Goal: Task Accomplishment & Management: Use online tool/utility

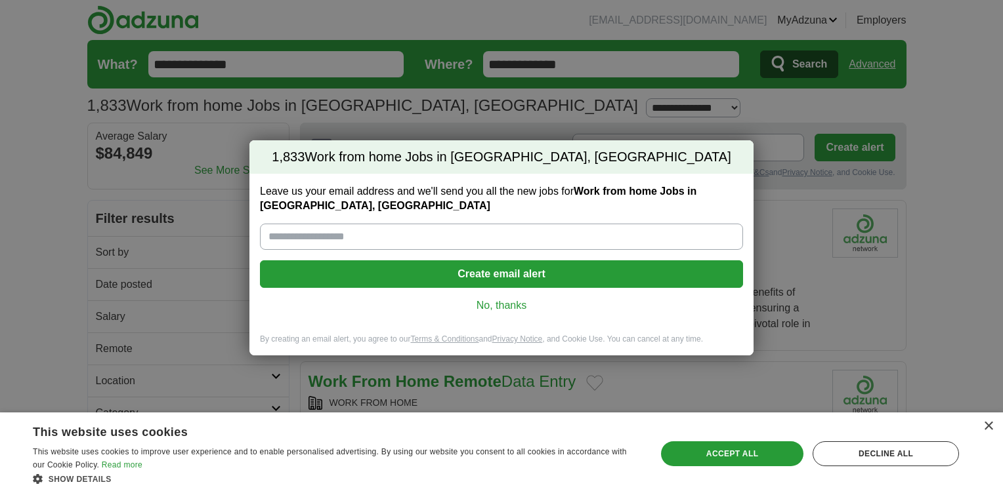
click at [391, 237] on input "Leave us your email address and we'll send you all the new jobs for Work from h…" at bounding box center [501, 237] width 483 height 26
click at [783, 102] on div "1,833 Work from home Jobs in Milwaukee, WI Leave us your email address and we'l…" at bounding box center [501, 247] width 1003 height 495
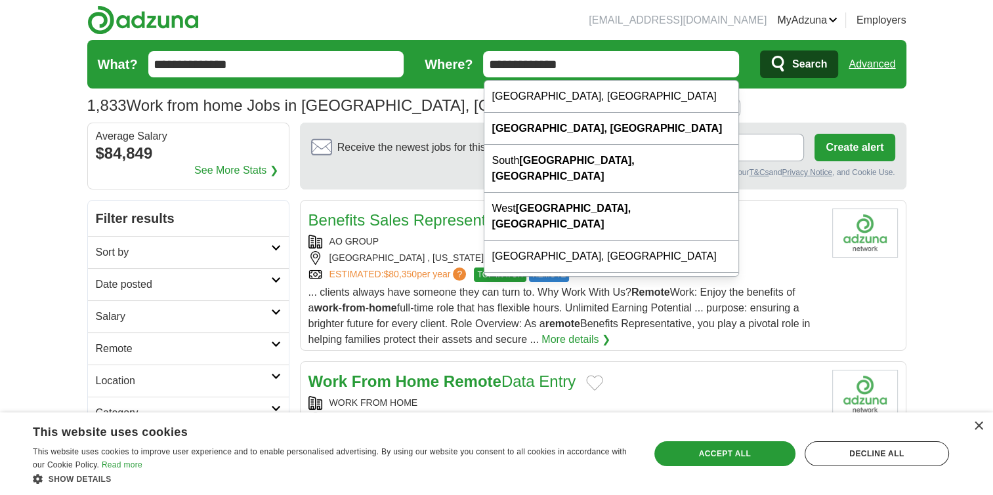
drag, startPoint x: 628, startPoint y: 60, endPoint x: 478, endPoint y: 63, distance: 150.3
click at [478, 63] on form "**********" at bounding box center [496, 64] width 819 height 49
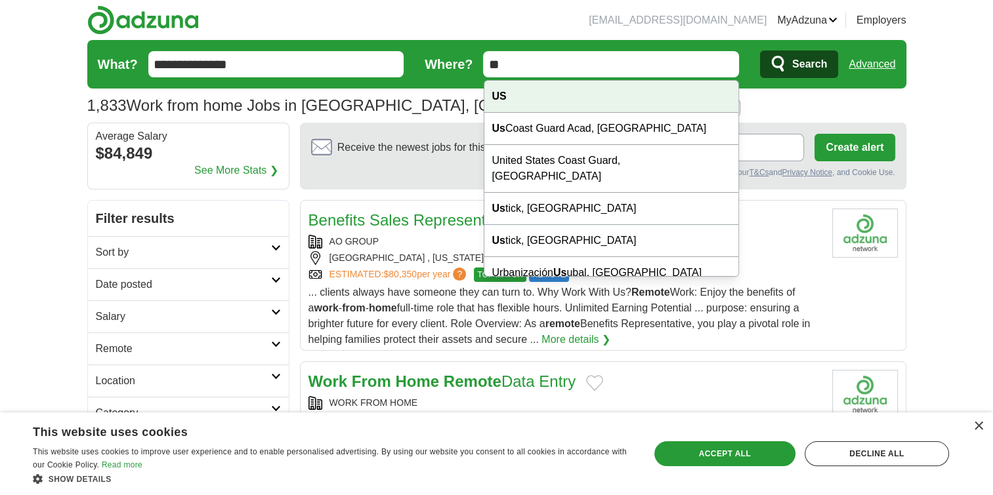
type input "**"
click at [601, 97] on div "US" at bounding box center [611, 97] width 255 height 32
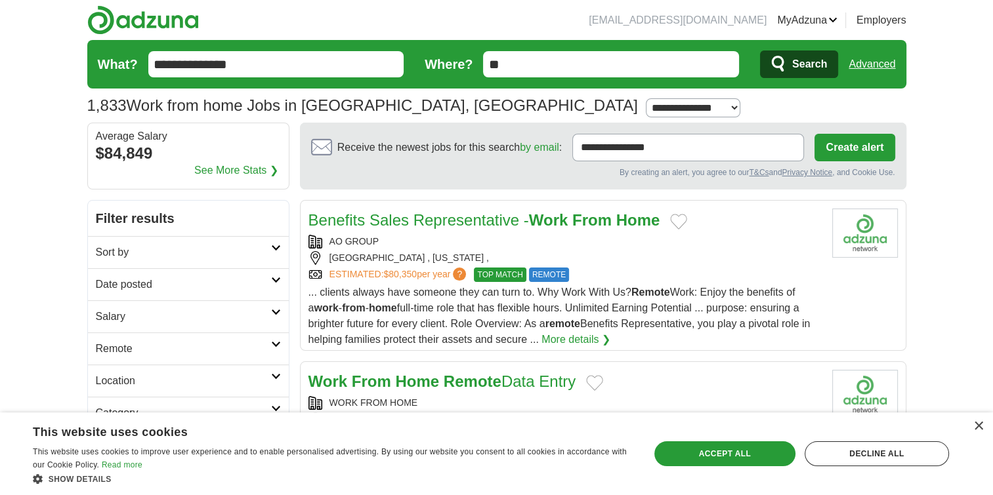
click at [291, 68] on input "**********" at bounding box center [276, 64] width 256 height 26
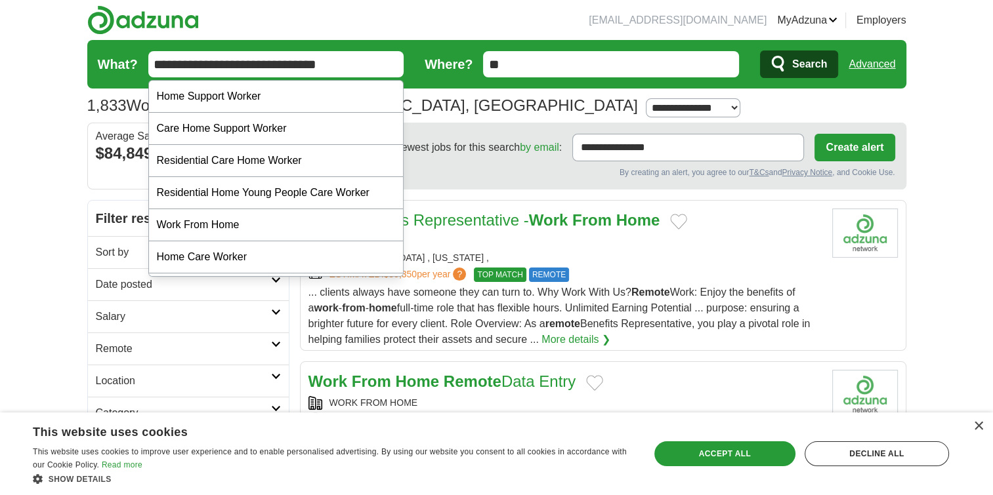
type input "**********"
click at [760, 51] on button "Search" at bounding box center [799, 65] width 78 height 28
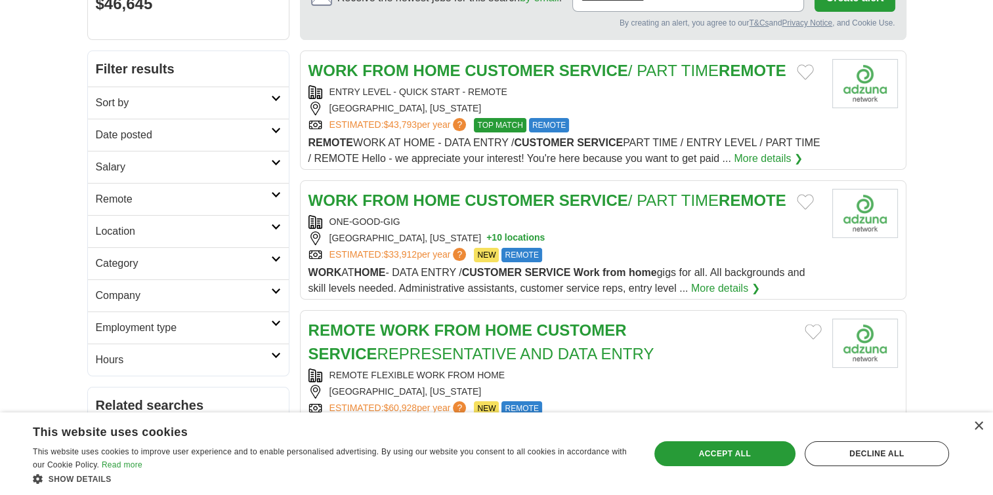
scroll to position [175, 0]
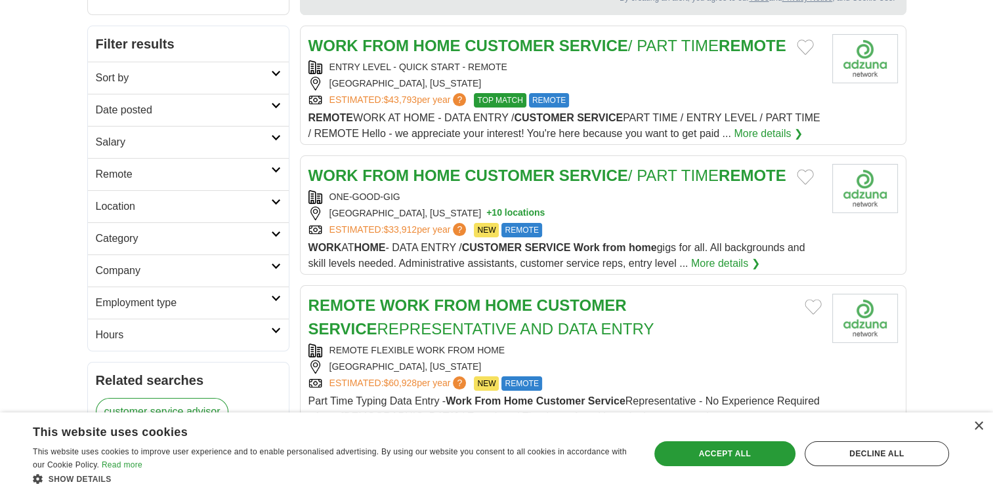
click at [812, 47] on button "Add to favorite jobs" at bounding box center [805, 47] width 17 height 16
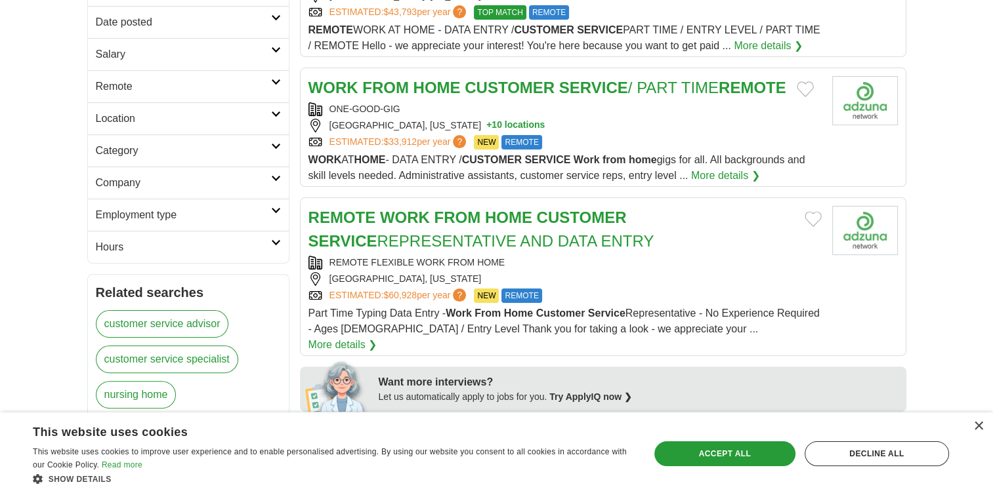
scroll to position [350, 0]
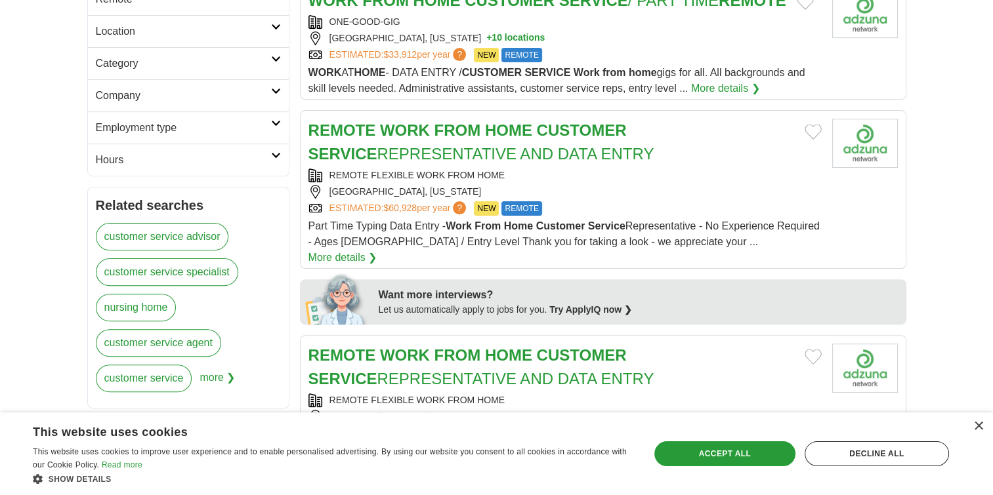
click at [811, 140] on button "Add to favorite jobs" at bounding box center [813, 132] width 17 height 16
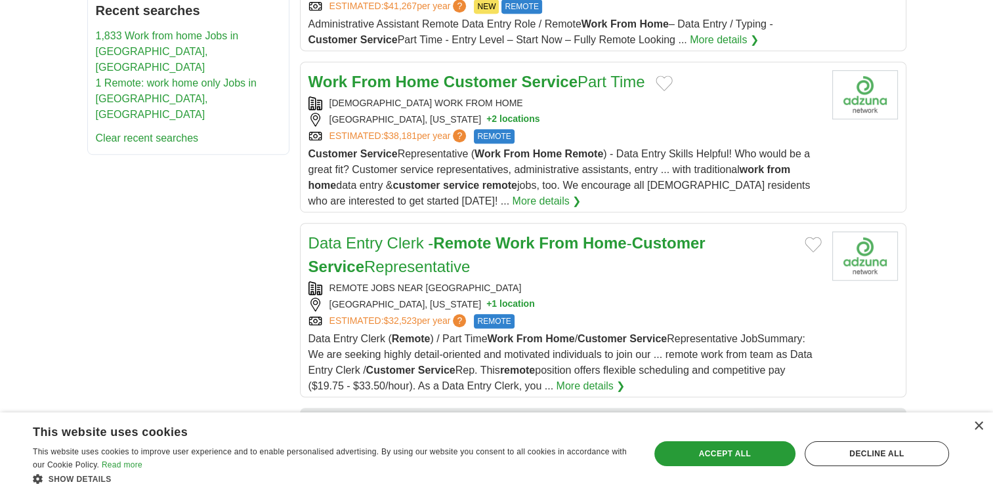
scroll to position [875, 0]
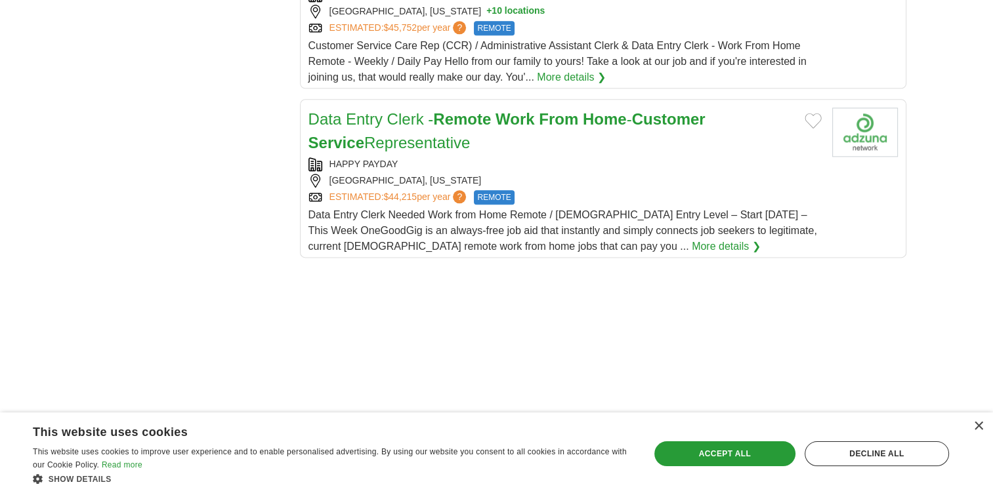
scroll to position [1662, 0]
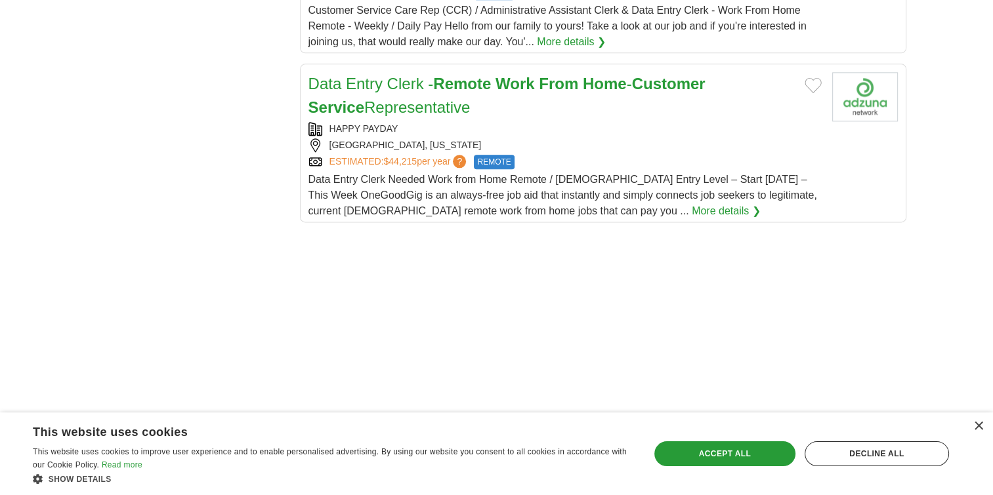
click at [809, 93] on button "Add to favorite jobs" at bounding box center [813, 85] width 17 height 16
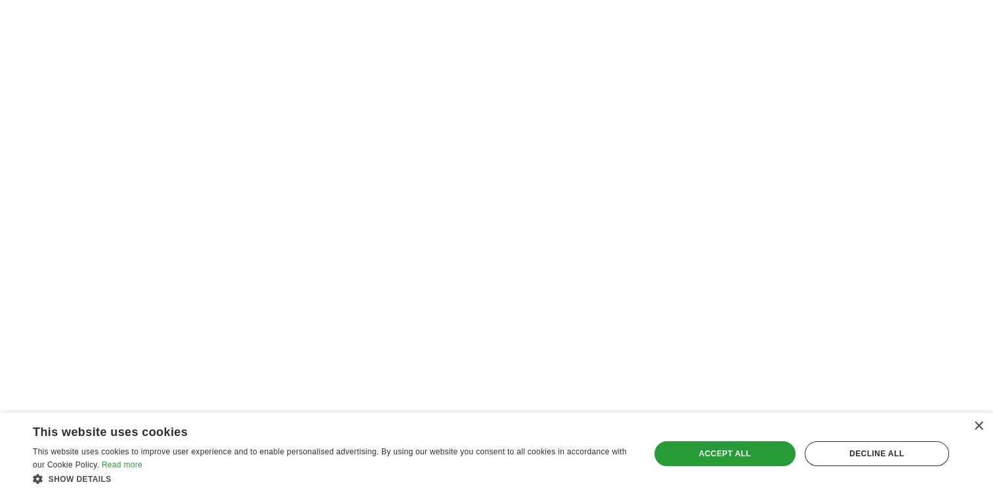
scroll to position [1925, 0]
click at [721, 457] on div "Accept all" at bounding box center [724, 454] width 141 height 25
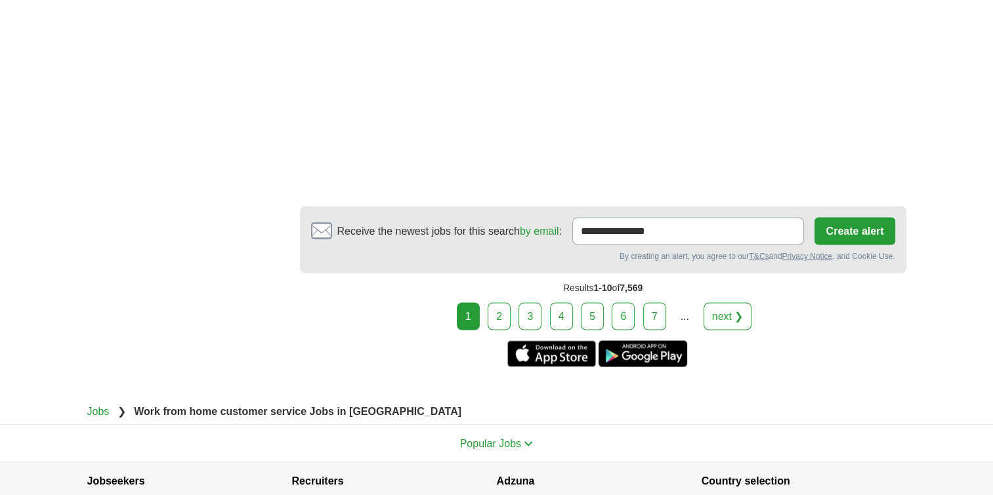
scroll to position [2275, 0]
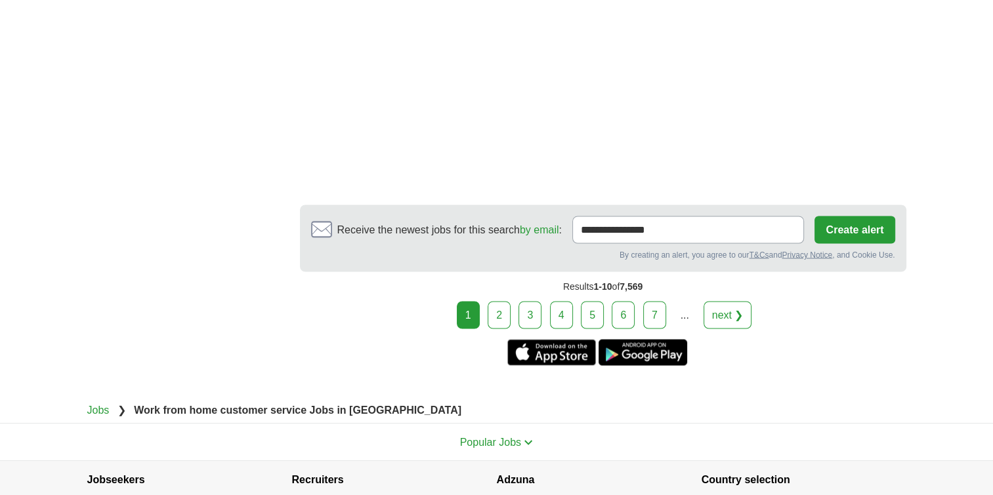
click at [507, 329] on link "2" at bounding box center [499, 315] width 23 height 28
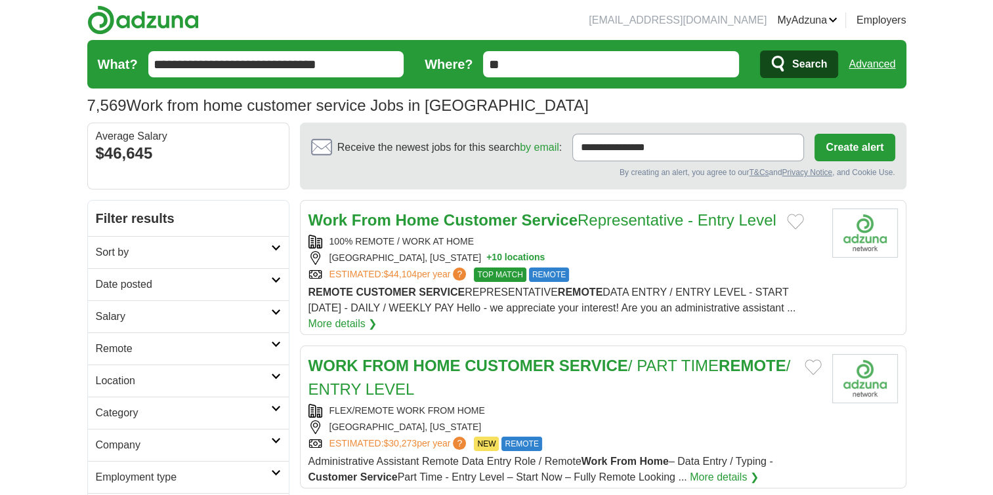
click at [554, 270] on span "REMOTE" at bounding box center [549, 275] width 40 height 14
click at [491, 370] on strong "CUSTOMER" at bounding box center [510, 366] width 90 height 18
click at [276, 248] on icon at bounding box center [276, 248] width 10 height 7
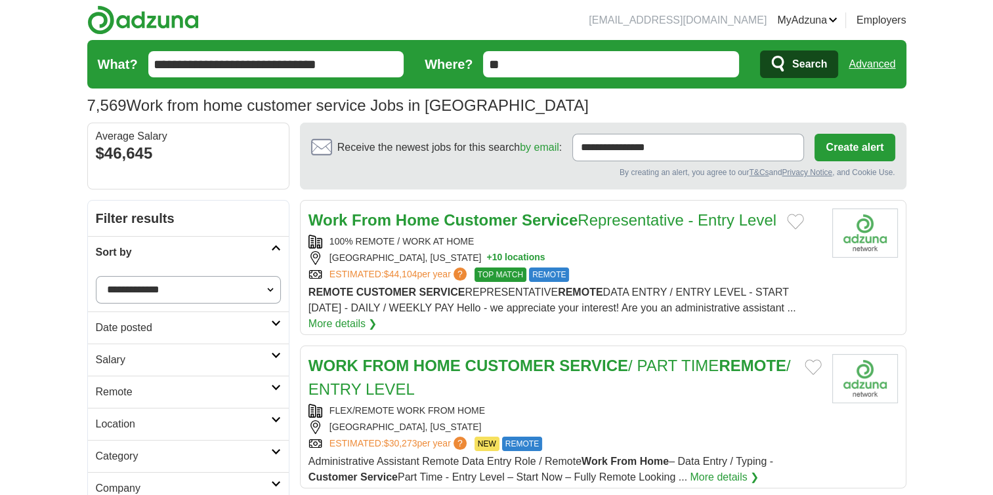
click at [269, 286] on select "**********" at bounding box center [188, 290] width 185 height 28
select select "**********"
click at [96, 276] on select "**********" at bounding box center [188, 290] width 185 height 28
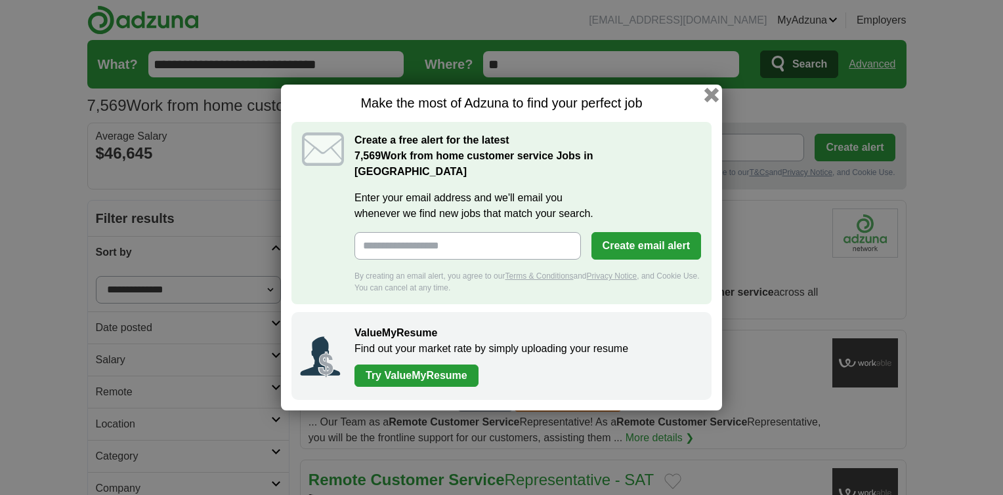
click at [709, 100] on button "button" at bounding box center [711, 95] width 14 height 14
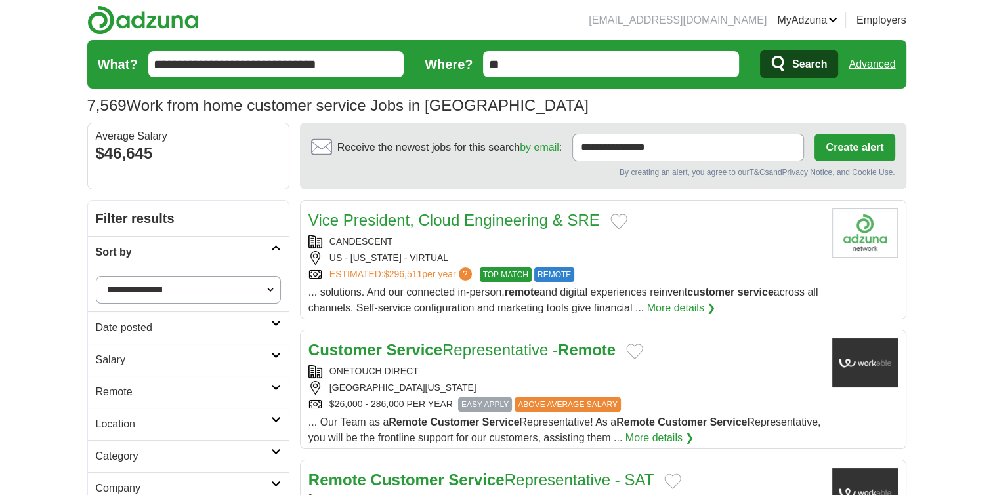
click at [274, 323] on icon at bounding box center [276, 323] width 10 height 7
click at [150, 357] on link "Last 24 hours" at bounding box center [188, 360] width 185 height 16
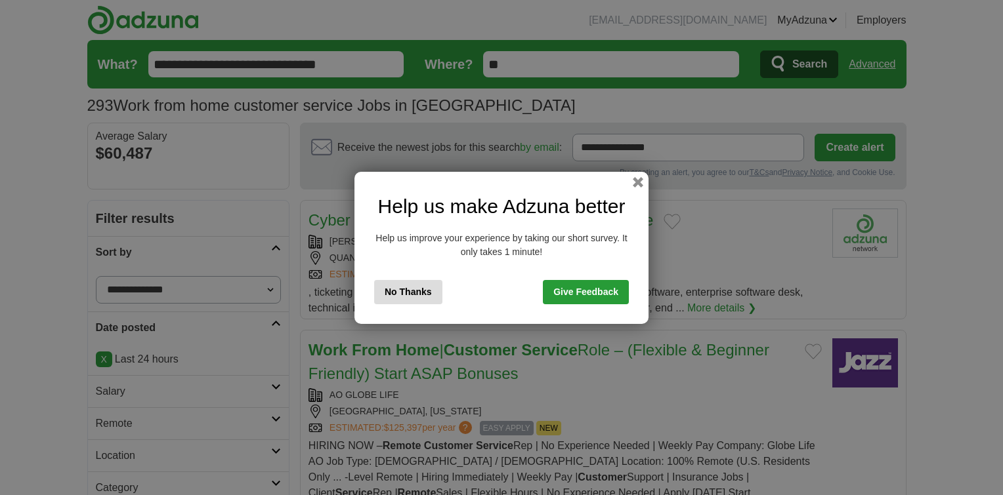
click at [408, 291] on button "No Thanks" at bounding box center [408, 292] width 68 height 24
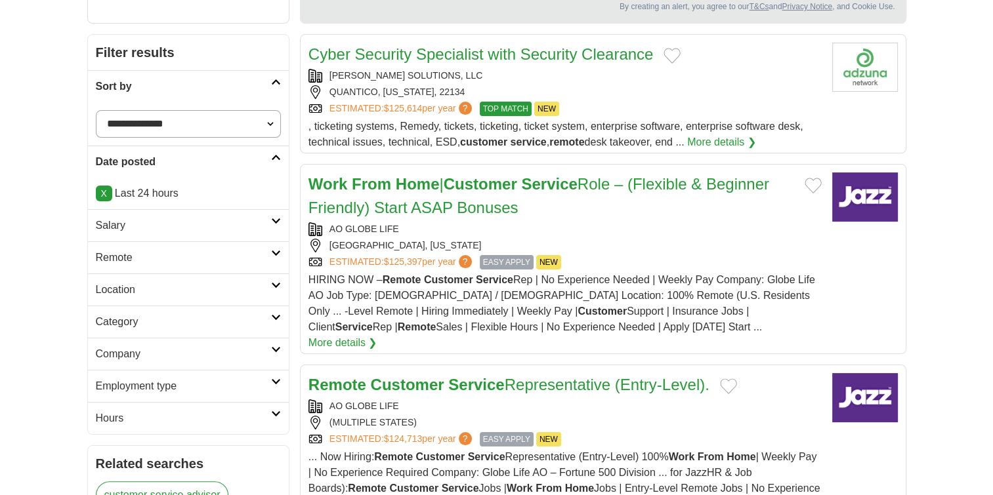
scroll to position [175, 0]
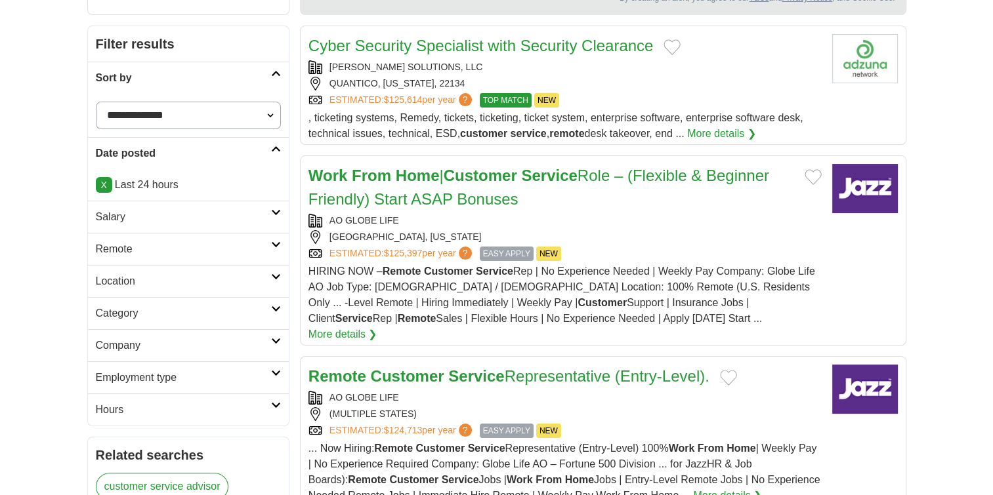
click at [276, 212] on icon at bounding box center [276, 212] width 10 height 7
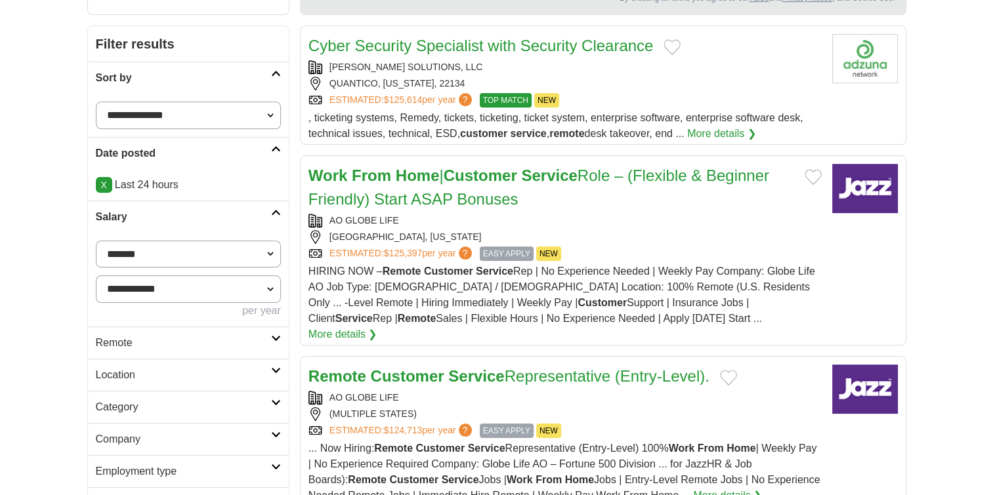
click at [269, 253] on select "**********" at bounding box center [188, 255] width 185 height 28
select select "*****"
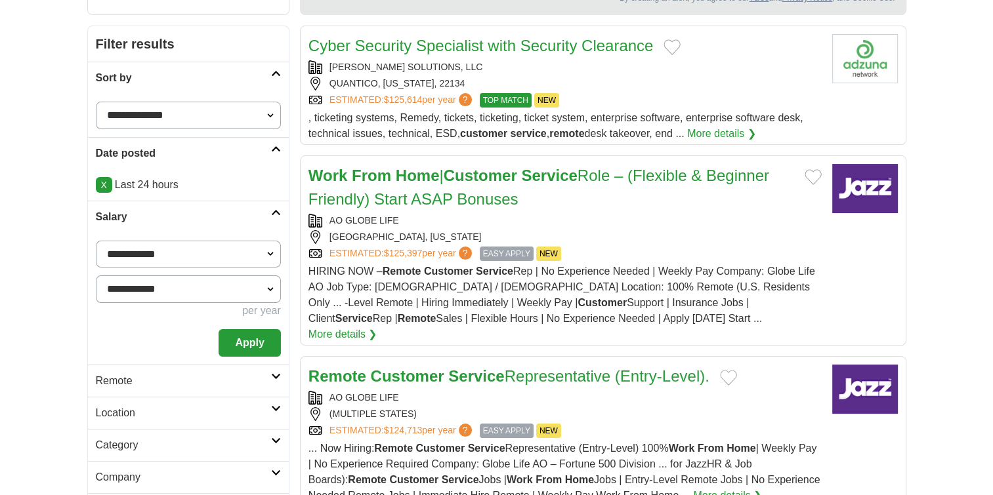
click at [239, 346] on button "Apply" at bounding box center [250, 343] width 62 height 28
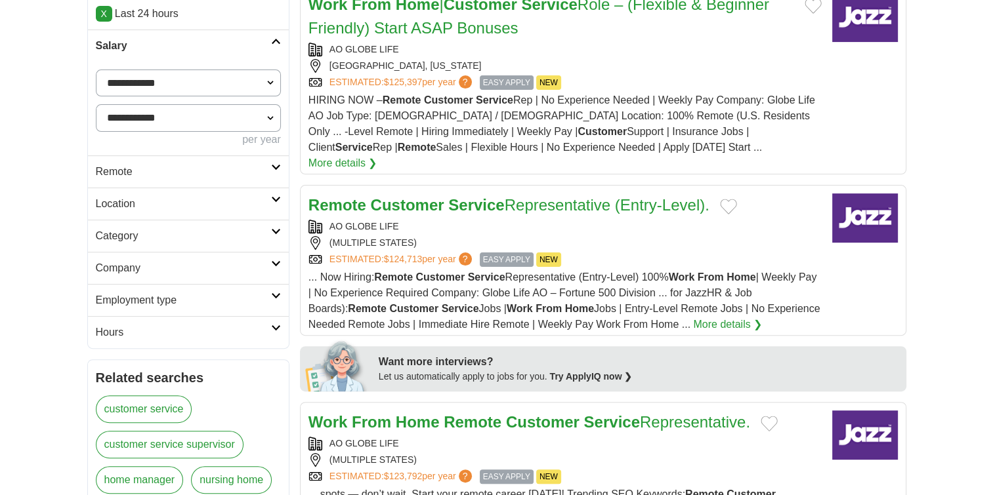
scroll to position [350, 0]
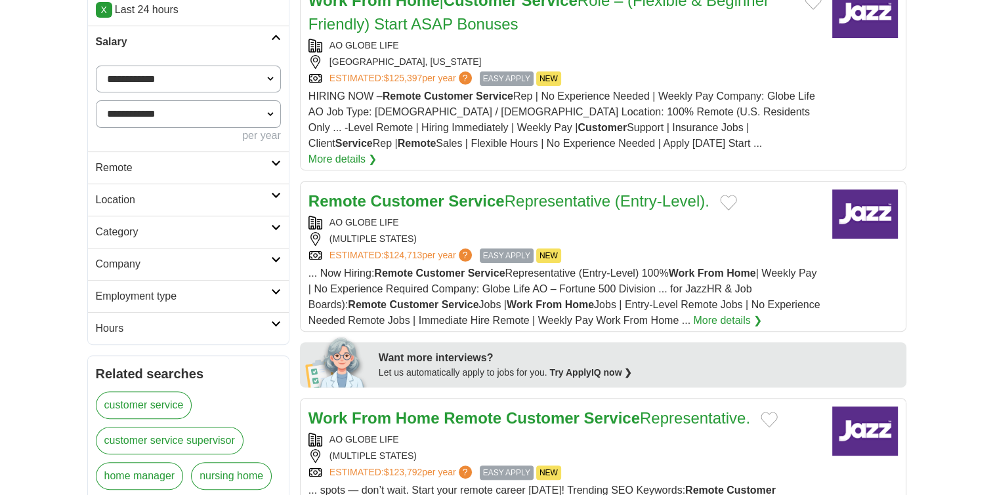
click at [275, 164] on icon at bounding box center [276, 163] width 10 height 7
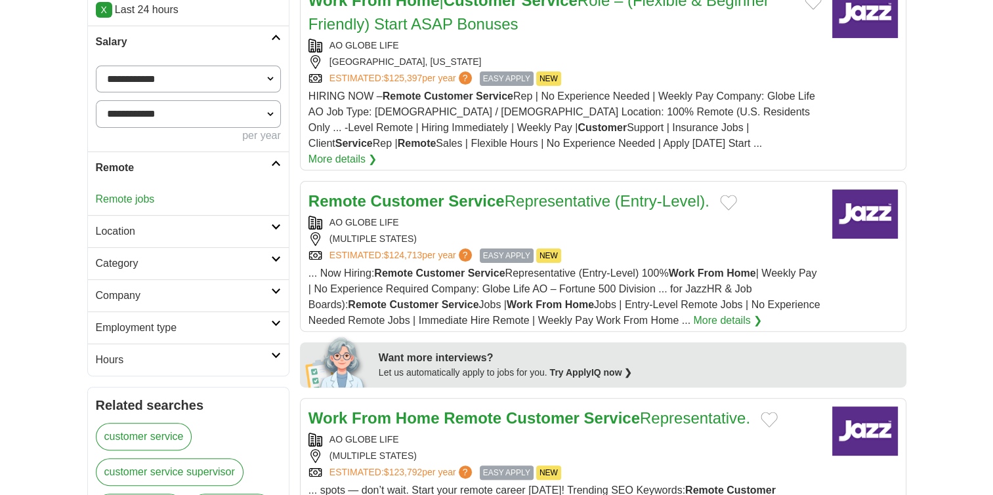
click at [273, 224] on icon at bounding box center [276, 227] width 10 height 7
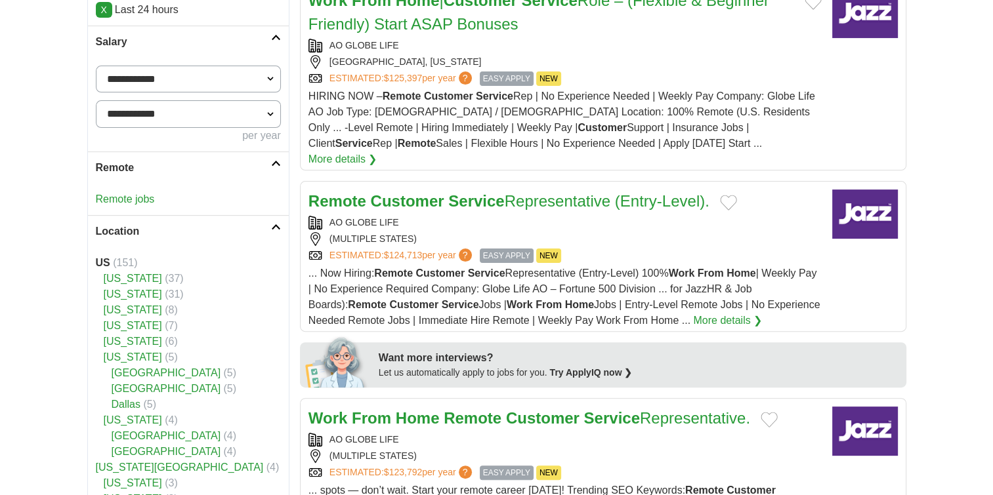
click at [276, 224] on icon at bounding box center [276, 227] width 10 height 7
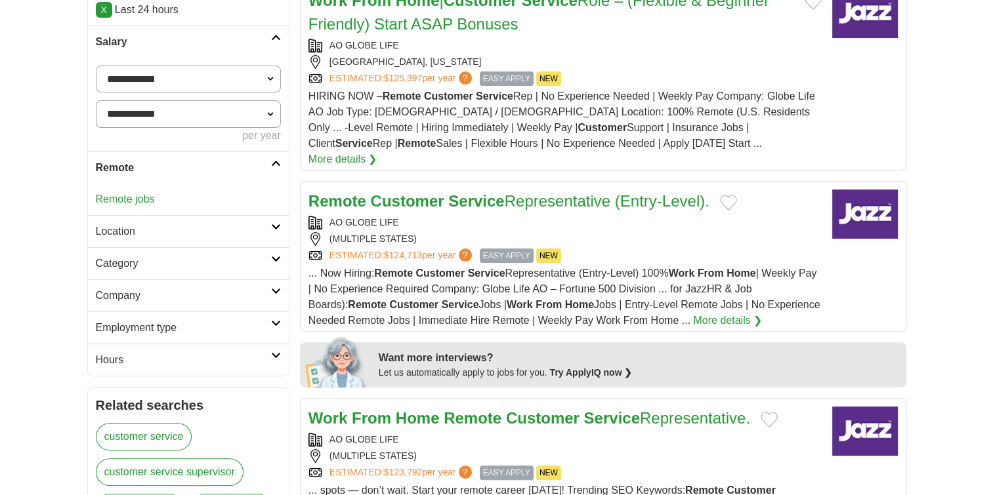
click at [277, 256] on icon at bounding box center [276, 259] width 10 height 7
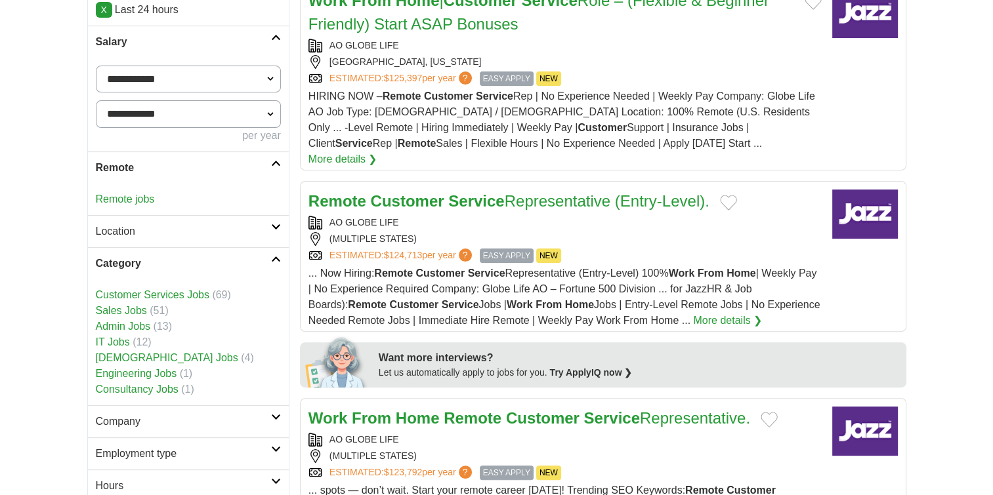
click at [182, 294] on link "Customer Services Jobs" at bounding box center [153, 294] width 114 height 11
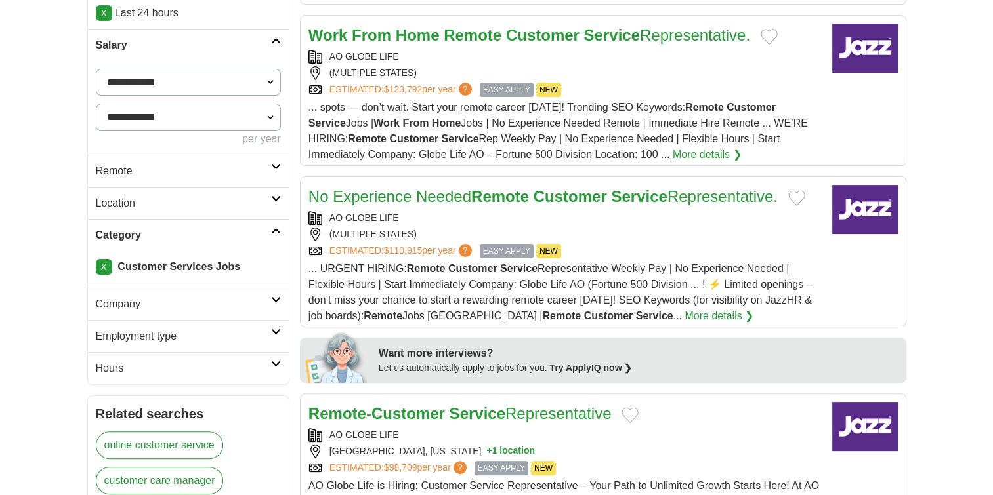
scroll to position [350, 0]
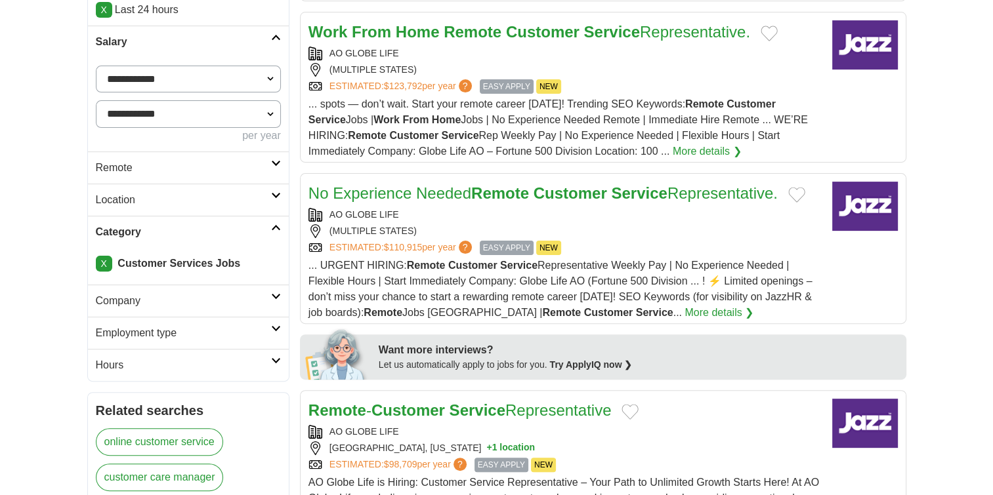
click at [276, 226] on icon at bounding box center [276, 227] width 10 height 7
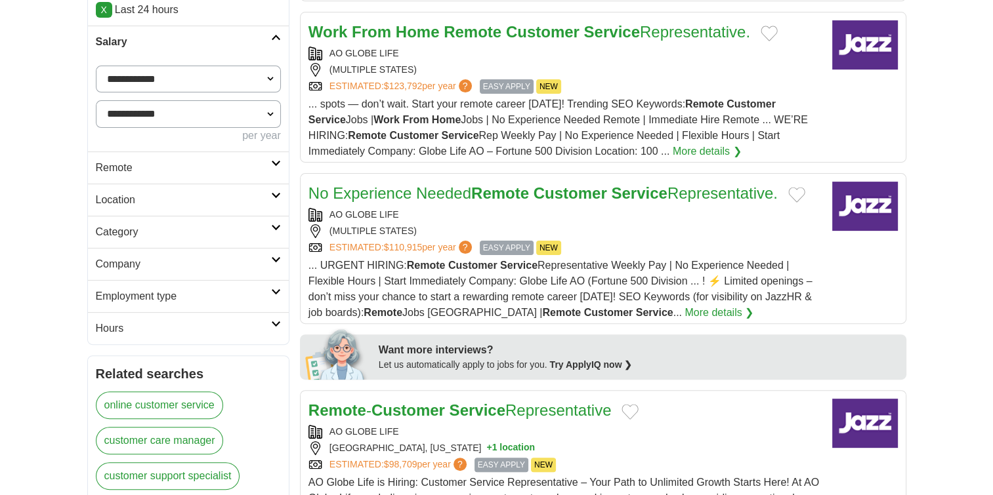
click at [274, 228] on icon at bounding box center [276, 227] width 10 height 7
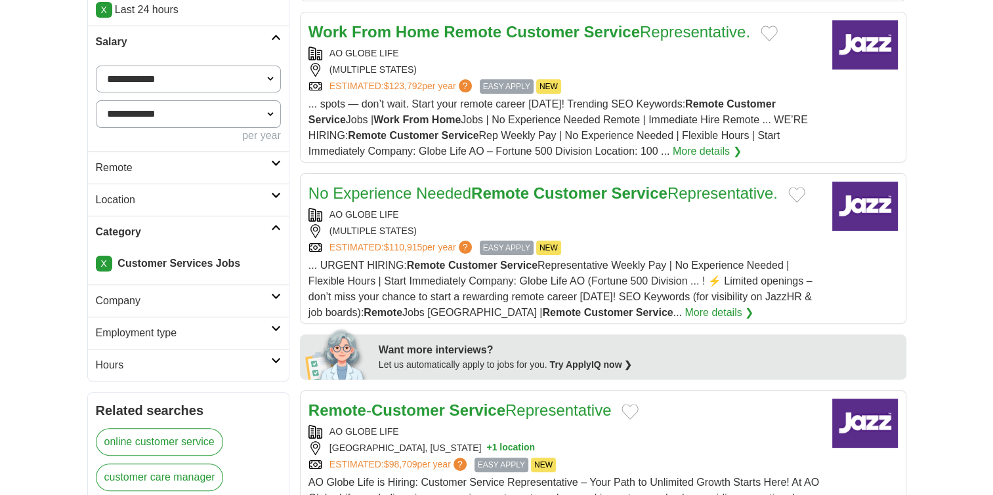
click at [277, 297] on icon at bounding box center [276, 296] width 10 height 7
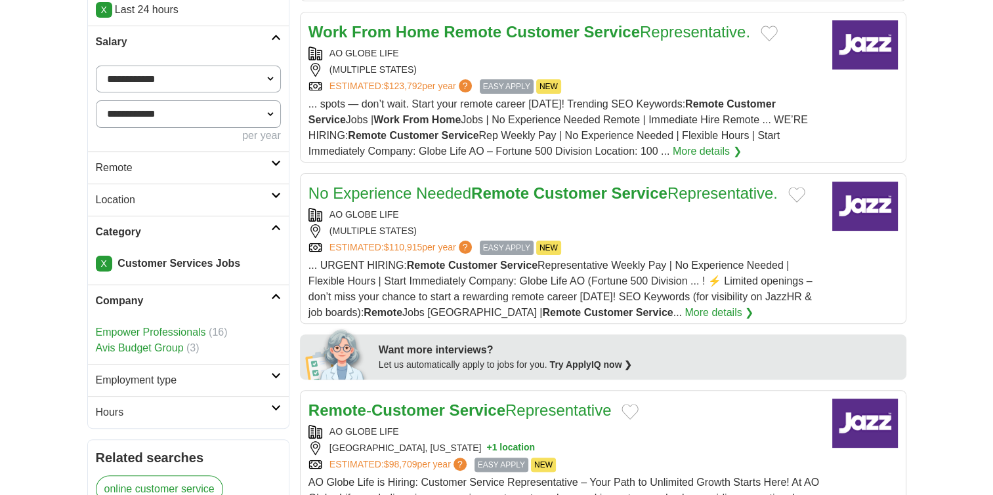
click at [275, 373] on icon at bounding box center [276, 376] width 10 height 7
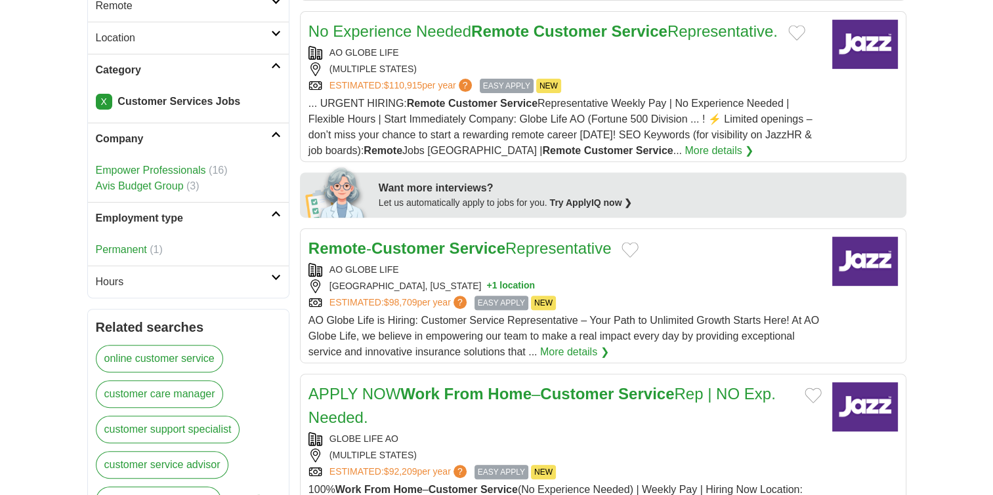
scroll to position [525, 0]
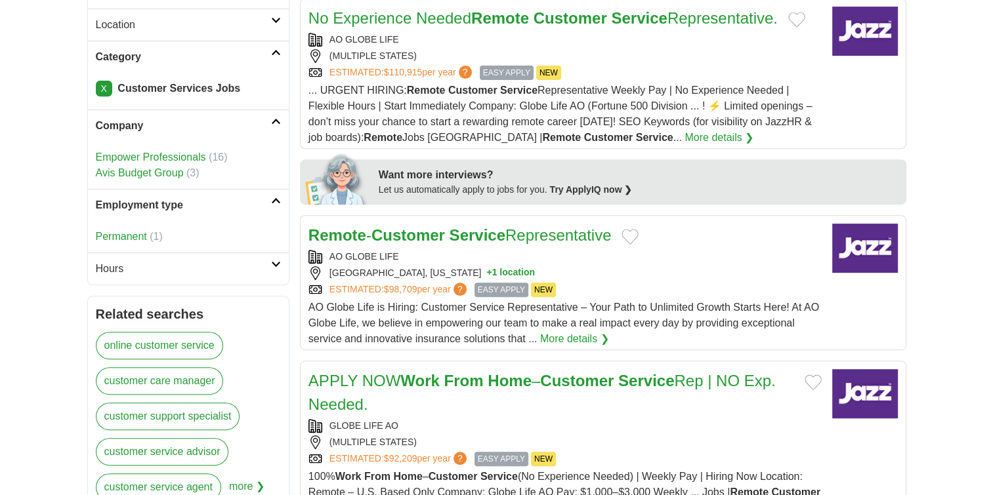
click at [272, 261] on icon at bounding box center [276, 264] width 10 height 7
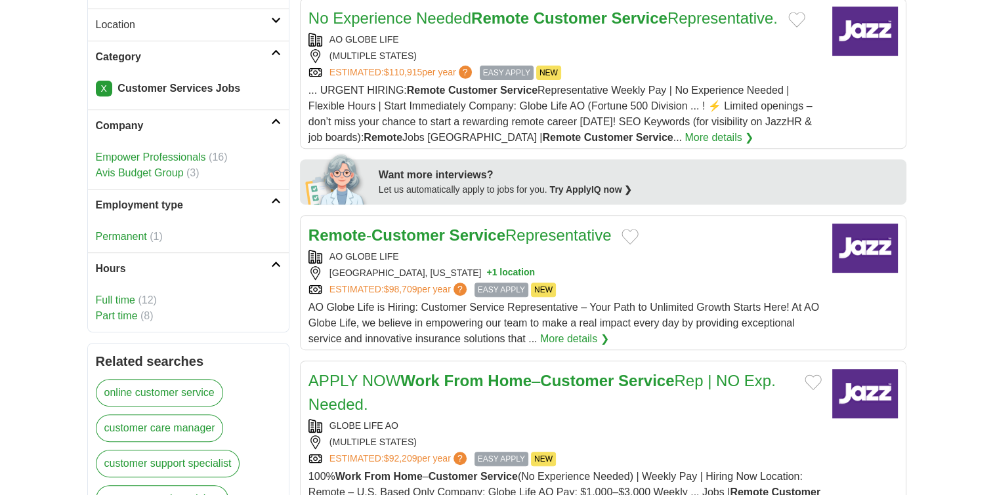
click at [123, 298] on link "Full time" at bounding box center [115, 300] width 39 height 11
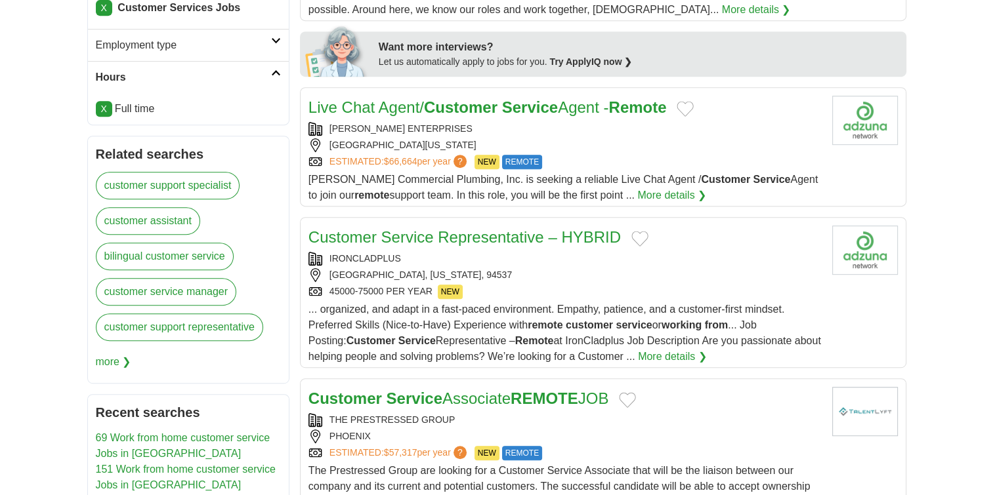
scroll to position [612, 0]
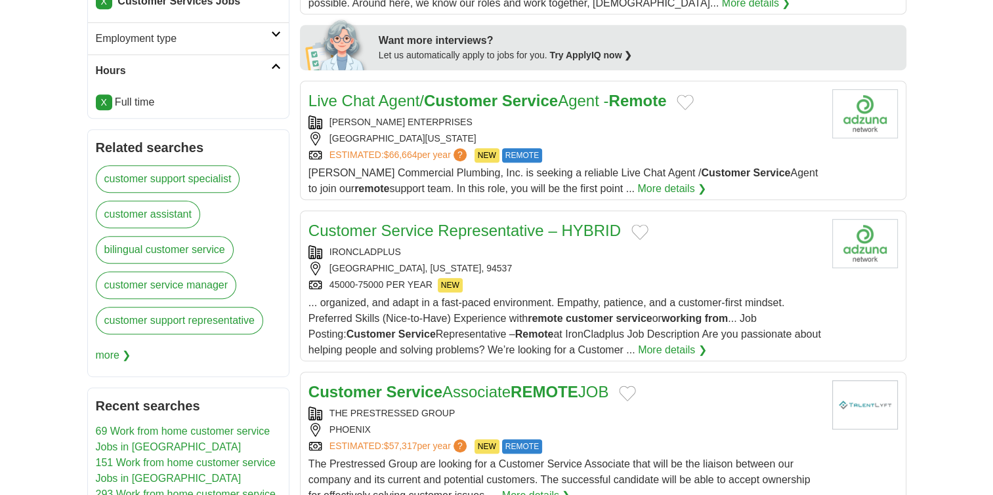
click at [211, 179] on link "customer support specialist" at bounding box center [168, 179] width 144 height 28
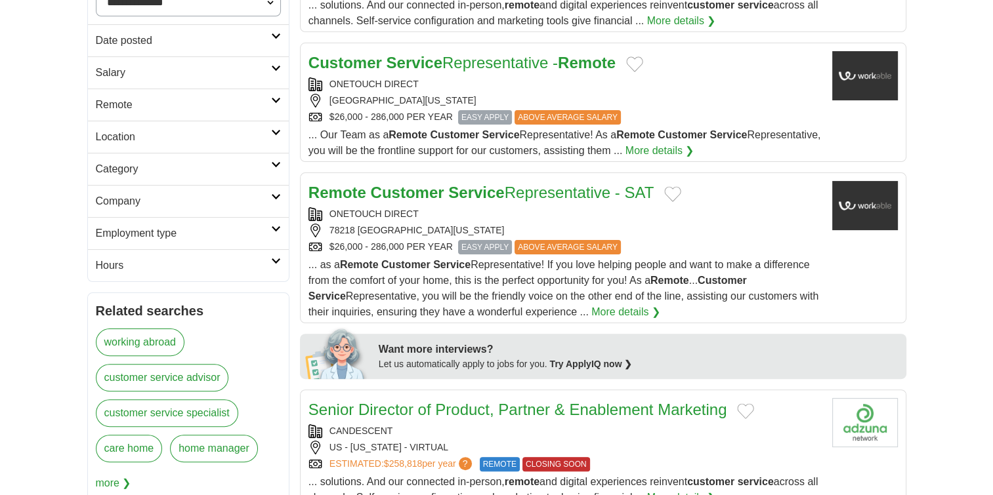
scroll to position [263, 0]
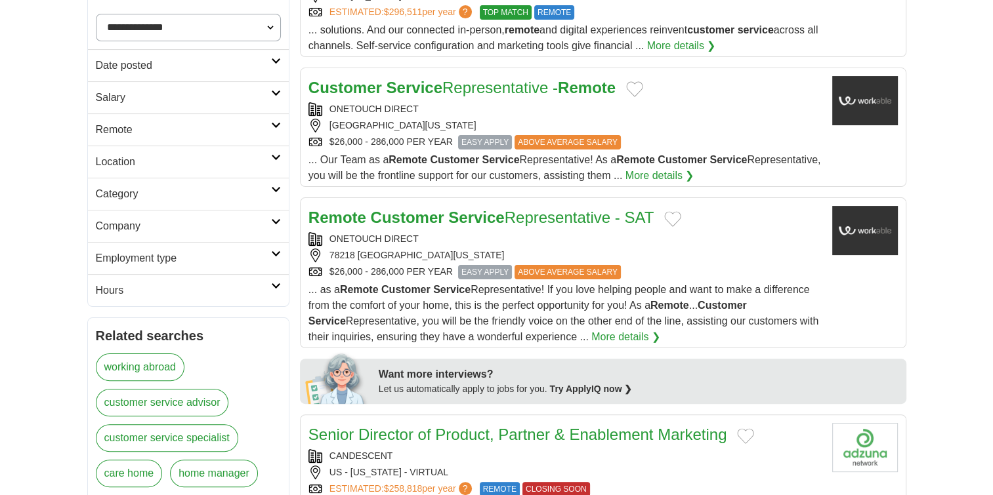
click at [694, 176] on link "More details ❯" at bounding box center [659, 176] width 69 height 16
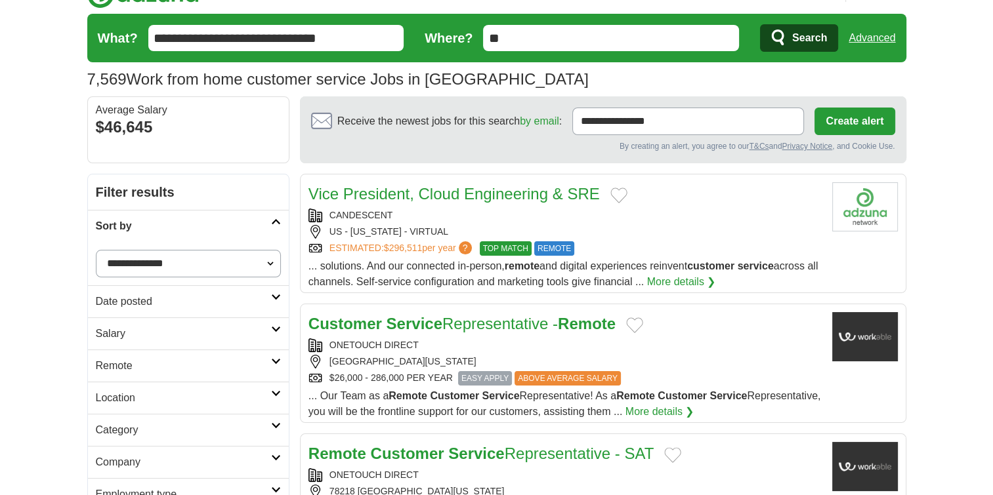
scroll to position [0, 0]
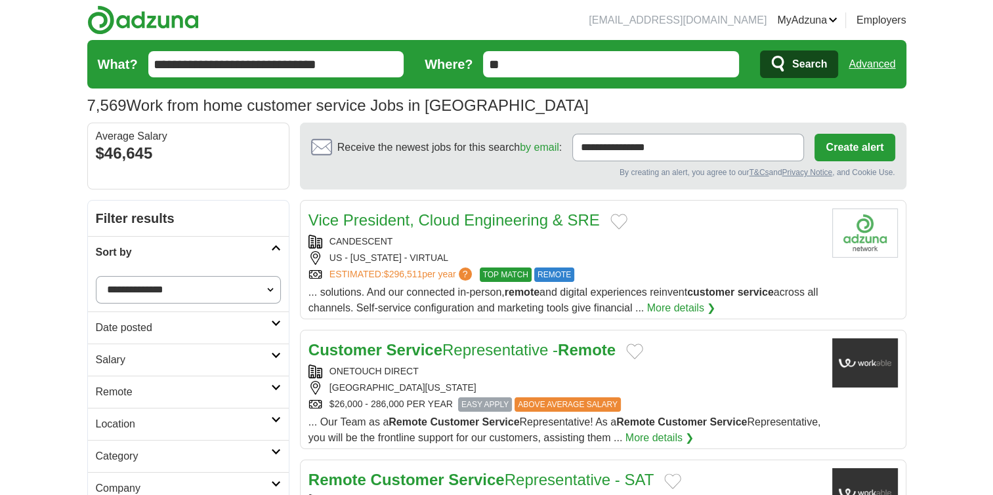
click at [874, 68] on link "Advanced" at bounding box center [872, 64] width 47 height 26
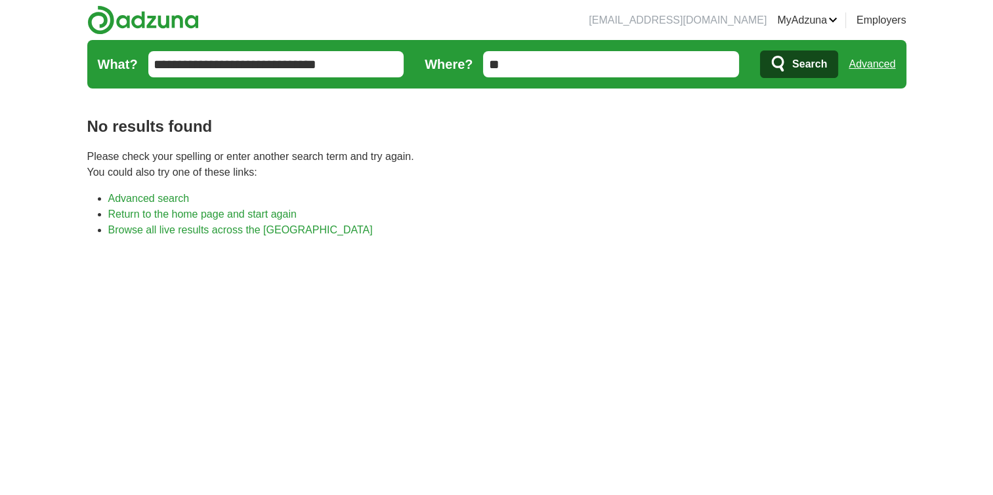
click at [862, 63] on link "Advanced" at bounding box center [872, 64] width 47 height 26
